Goal: Check status

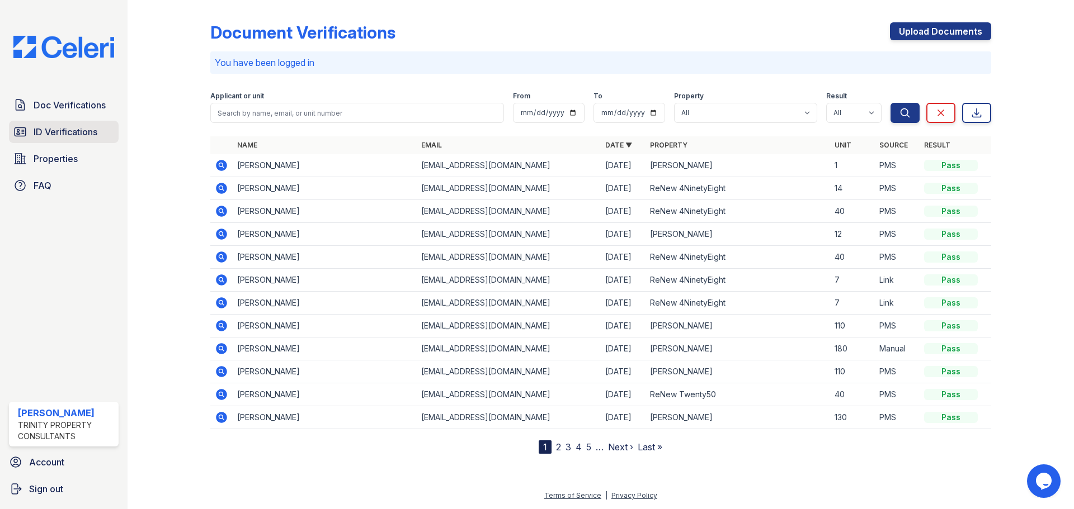
click at [81, 131] on span "ID Verifications" at bounding box center [66, 131] width 64 height 13
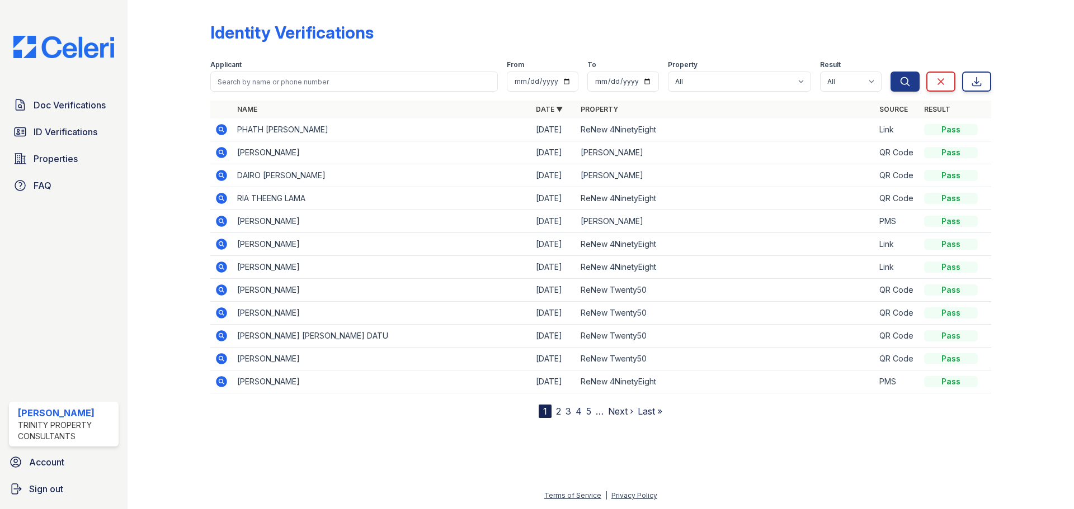
click at [226, 130] on icon at bounding box center [221, 129] width 11 height 11
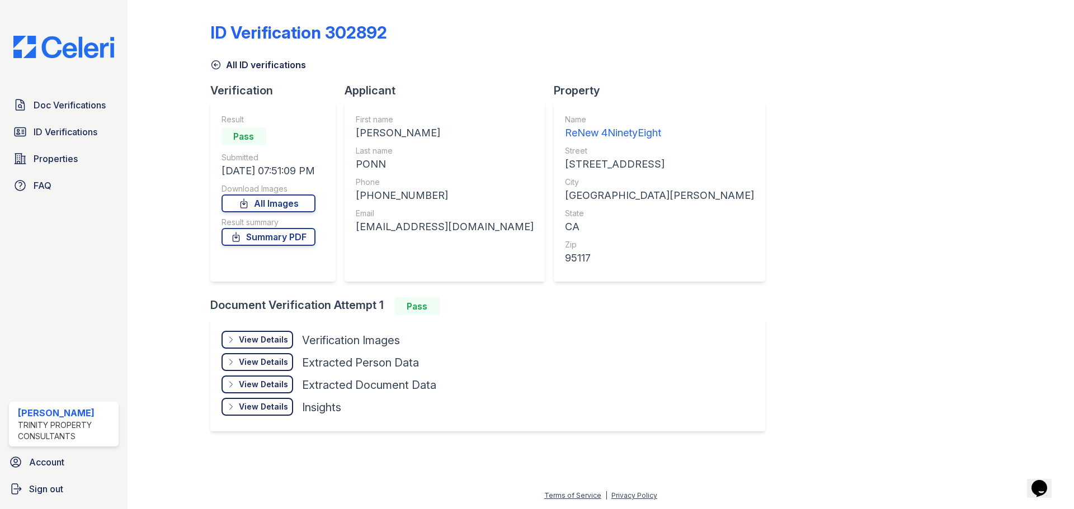
click at [250, 346] on div "View Details Details" at bounding box center [257, 340] width 72 height 18
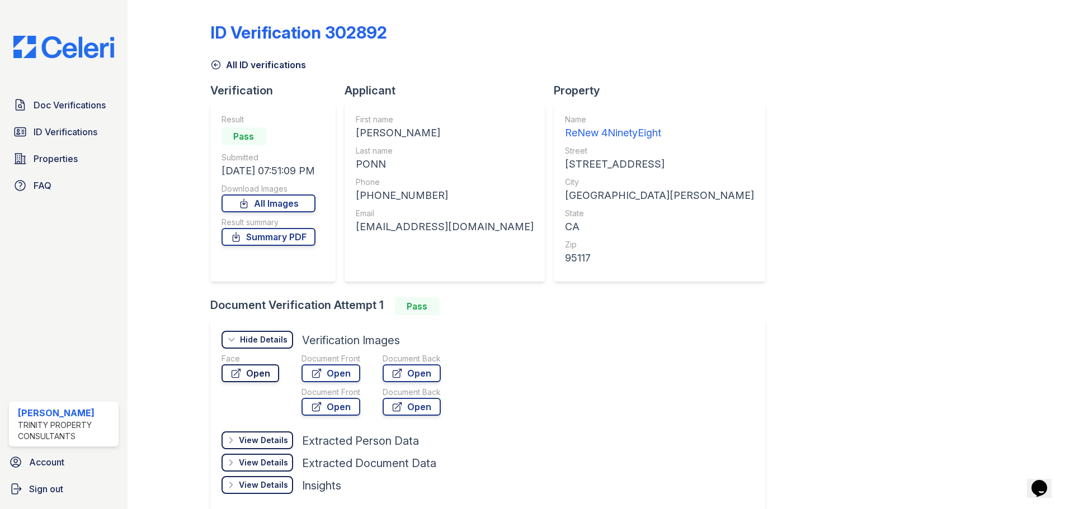
click at [243, 370] on link "Open" at bounding box center [250, 374] width 58 height 18
click at [332, 367] on link "Open" at bounding box center [330, 374] width 59 height 18
